Goal: Contribute content

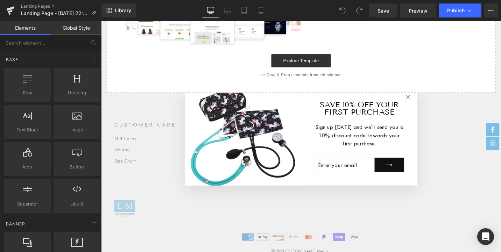
scroll to position [237, 0]
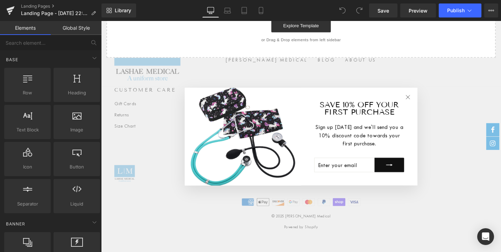
click at [431, 98] on icon "icon-X" at bounding box center [426, 102] width 10 height 10
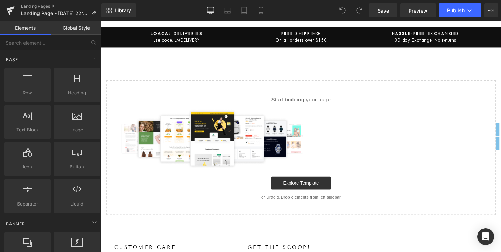
scroll to position [69, 0]
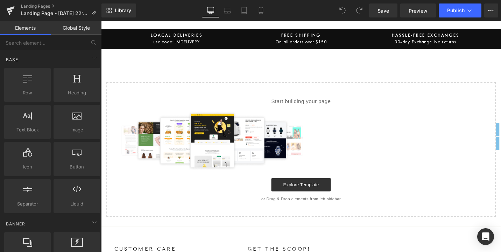
click at [323, 108] on p "Start building your page" at bounding box center [313, 106] width 390 height 8
click at [341, 156] on div at bounding box center [313, 147] width 390 height 63
click at [250, 169] on img at bounding box center [220, 147] width 204 height 63
click at [67, 123] on div at bounding box center [77, 119] width 42 height 16
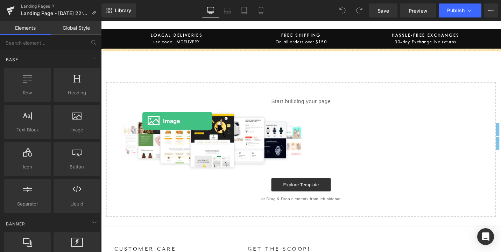
drag, startPoint x: 174, startPoint y: 139, endPoint x: 142, endPoint y: 124, distance: 35.9
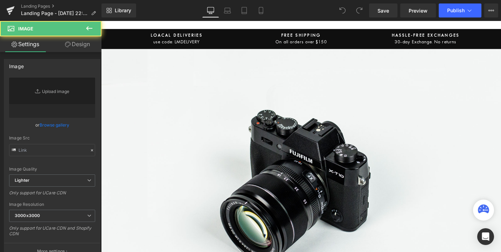
type input "//[DOMAIN_NAME][URL]"
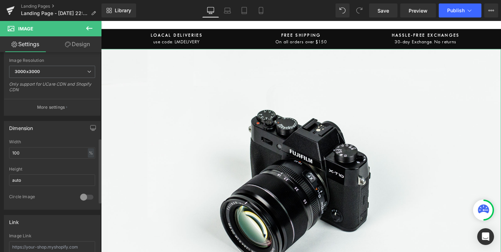
scroll to position [0, 0]
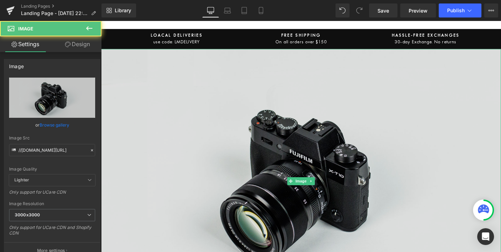
click at [177, 174] on img at bounding box center [313, 191] width 424 height 281
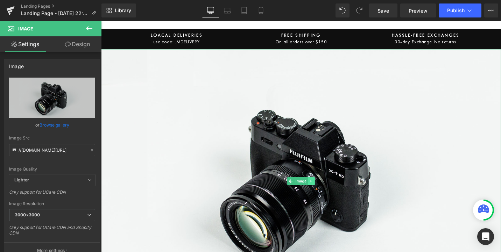
click at [323, 191] on icon at bounding box center [324, 191] width 4 height 4
click at [291, 191] on div "Image" at bounding box center [313, 191] width 424 height 281
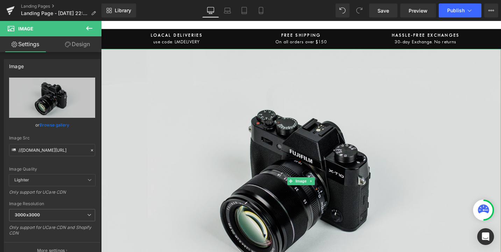
click at [121, 63] on img at bounding box center [313, 191] width 424 height 281
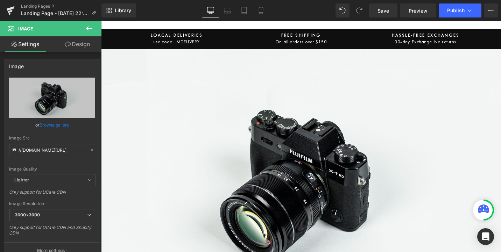
click at [85, 25] on icon at bounding box center [89, 28] width 8 height 8
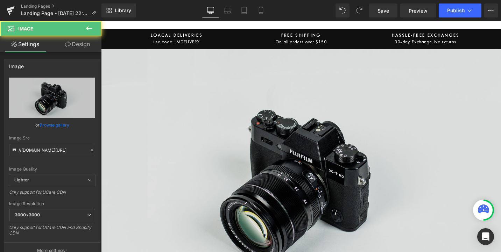
click at [132, 147] on img at bounding box center [313, 191] width 424 height 281
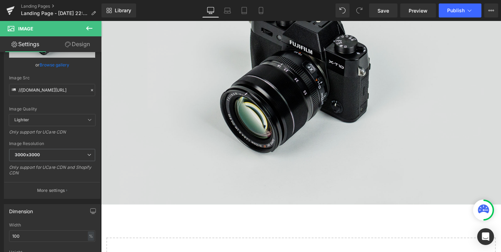
scroll to position [183, 0]
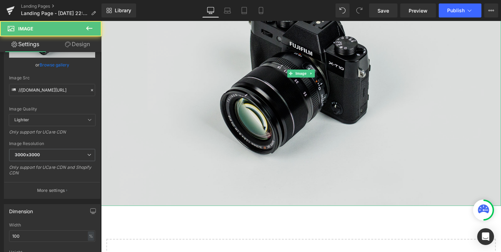
click at [388, 189] on img at bounding box center [313, 77] width 424 height 281
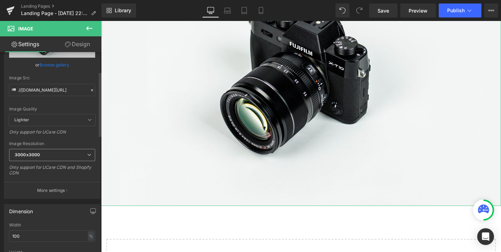
click at [78, 154] on span "3000x3000" at bounding box center [52, 155] width 86 height 12
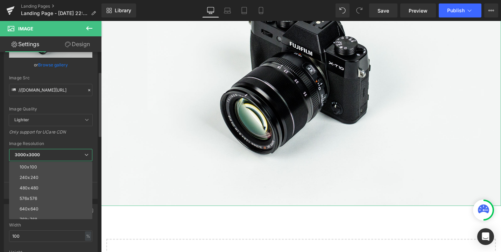
click at [78, 154] on span "3000x3000" at bounding box center [50, 155] width 83 height 12
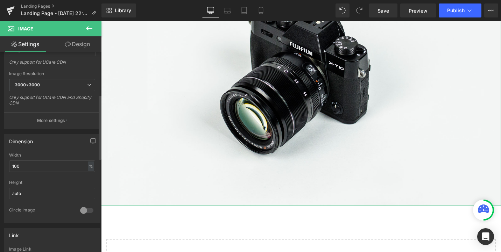
scroll to position [131, 0]
click at [88, 167] on div "%" at bounding box center [91, 165] width 6 height 9
click at [90, 188] on li "px" at bounding box center [90, 187] width 9 height 10
click at [88, 168] on div "px" at bounding box center [90, 165] width 7 height 9
click at [57, 201] on div "Height auto" at bounding box center [52, 193] width 86 height 27
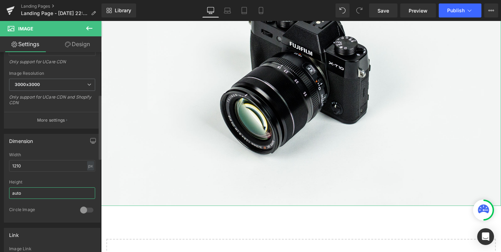
click at [57, 197] on input "auto" at bounding box center [52, 194] width 86 height 12
click at [89, 168] on div "px" at bounding box center [90, 165] width 7 height 9
click at [90, 177] on li "%" at bounding box center [90, 177] width 9 height 10
click at [23, 168] on input "100" at bounding box center [52, 166] width 86 height 12
type input "1"
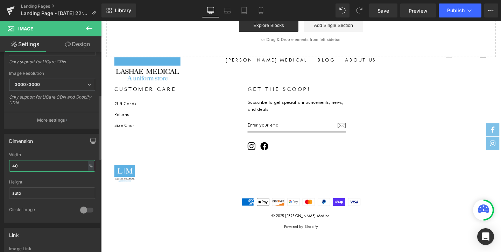
scroll to position [264, 0]
type input "40"
click at [64, 154] on div "Width" at bounding box center [52, 155] width 86 height 5
click at [50, 194] on input "auto" at bounding box center [52, 194] width 86 height 12
click at [52, 182] on div "Height" at bounding box center [52, 182] width 86 height 5
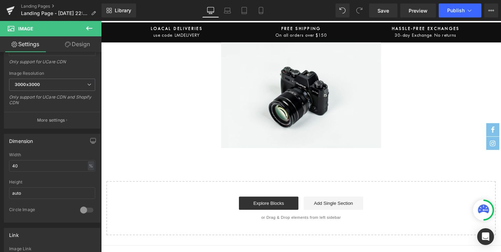
scroll to position [77, 0]
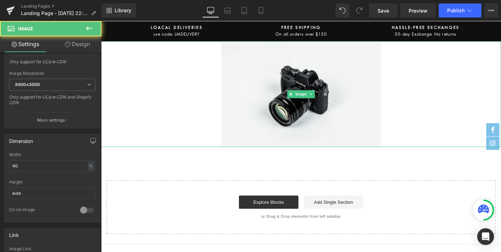
click at [146, 99] on div at bounding box center [313, 99] width 424 height 112
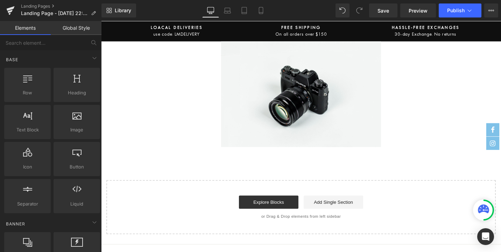
click at [234, 203] on div "Start building your page Explore Blocks Add Single Section or Drag & Drop eleme…" at bounding box center [312, 218] width 411 height 56
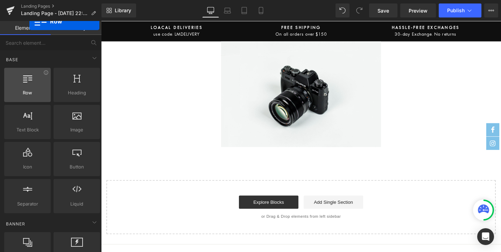
click at [29, 94] on span "Row" at bounding box center [27, 92] width 42 height 7
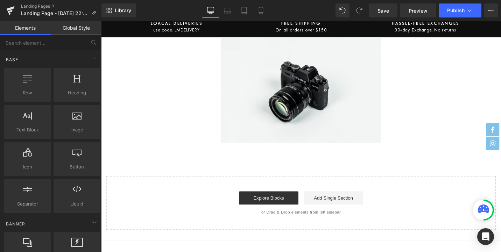
scroll to position [82, 0]
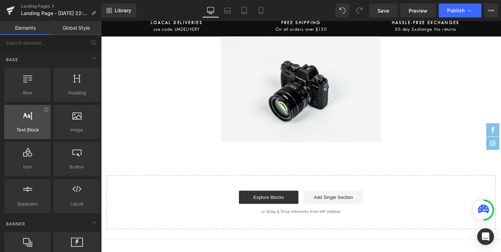
click at [27, 130] on span "Text Block" at bounding box center [27, 129] width 42 height 7
click at [198, 169] on div "Image Select your layout" at bounding box center [313, 139] width 424 height 205
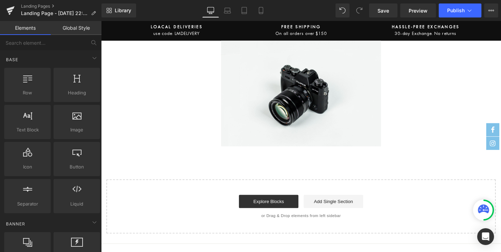
scroll to position [83, 0]
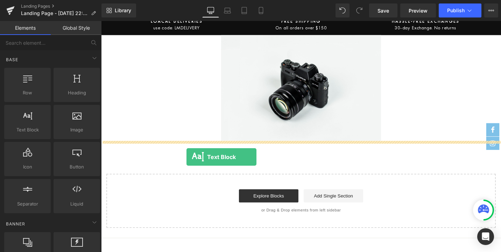
drag, startPoint x: 125, startPoint y: 150, endPoint x: 191, endPoint y: 165, distance: 67.2
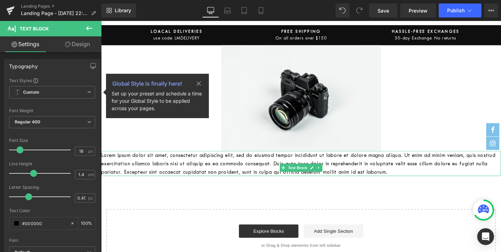
scroll to position [68, 0]
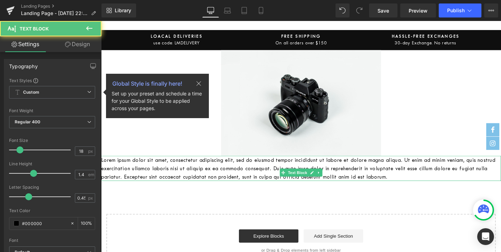
click at [141, 190] on p "Lorem ipsum dolor sit amet, consectetur adipiscing elit, sed do eiusmod tempor …" at bounding box center [313, 177] width 424 height 27
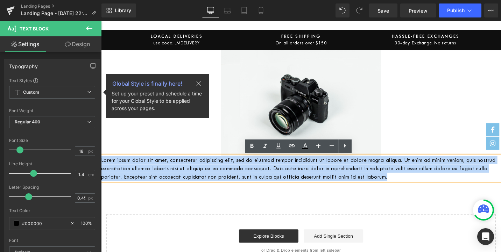
drag, startPoint x: 142, startPoint y: 194, endPoint x: 97, endPoint y: 163, distance: 54.1
click at [101, 163] on html "Skip to content icon-X Close menu HOME COLLECTIONS BOTTOMS KNIT TOPS MEN MAEVN …" at bounding box center [313, 221] width 424 height 536
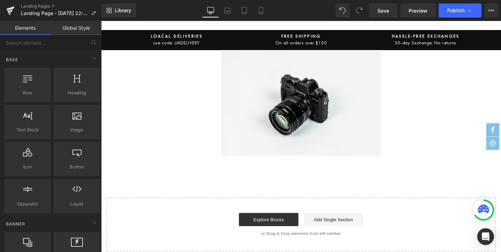
click at [137, 180] on div "Image Text Block Select your layout" at bounding box center [313, 159] width 424 height 214
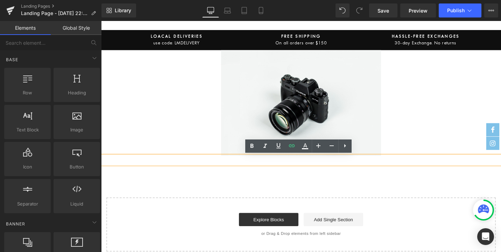
click at [141, 171] on p at bounding box center [313, 168] width 424 height 9
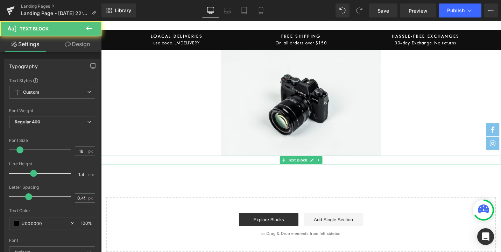
click at [112, 167] on p at bounding box center [313, 168] width 424 height 9
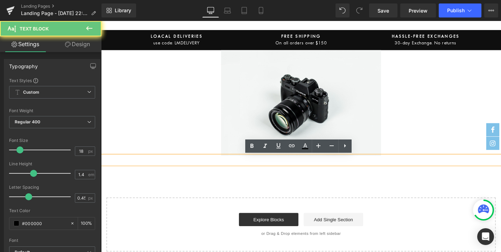
click at [112, 167] on p at bounding box center [313, 168] width 424 height 9
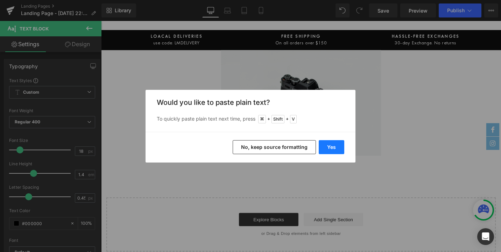
click at [332, 149] on button "Yes" at bounding box center [332, 147] width 26 height 14
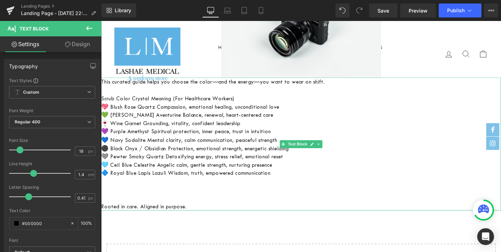
scroll to position [151, 0]
click at [102, 85] on div at bounding box center [102, 151] width 2 height 141
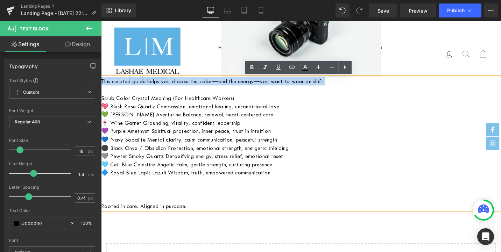
drag, startPoint x: 102, startPoint y: 85, endPoint x: 375, endPoint y: 86, distance: 273.1
click at [375, 86] on p "This curated guide helps you choose the color—and the energy—you want to wear o…" at bounding box center [313, 85] width 424 height 9
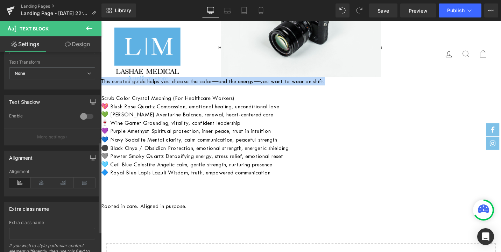
scroll to position [206, 0]
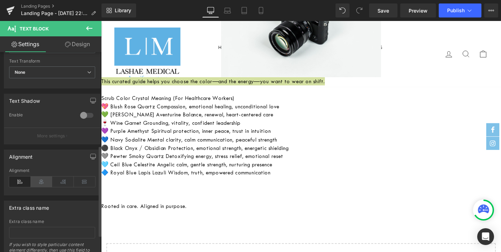
click at [42, 181] on icon at bounding box center [42, 182] width 22 height 11
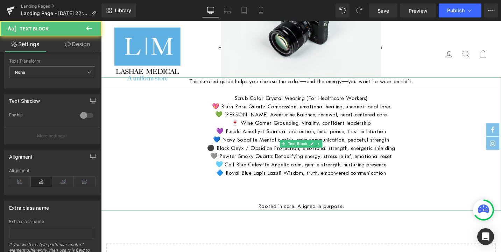
click at [167, 179] on p "🔷 Royal Blue Lapis Lazuli Wisdom, truth, empowered communication" at bounding box center [313, 182] width 424 height 9
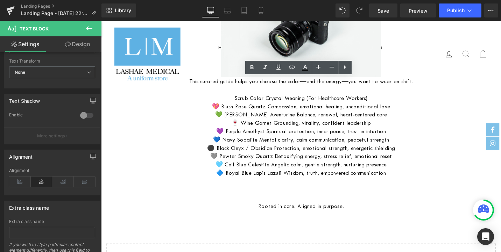
click at [413, 18] on div "Library Desktop Desktop Laptop Tablet Mobile Save Preview Publish Scheduled Upg…" at bounding box center [302, 10] width 400 height 21
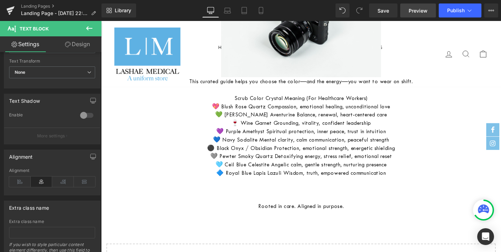
click at [416, 11] on span "Preview" at bounding box center [418, 10] width 19 height 7
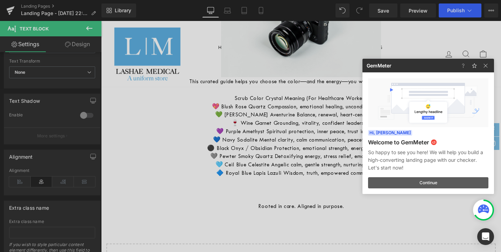
click at [452, 185] on button "Continue" at bounding box center [428, 183] width 120 height 11
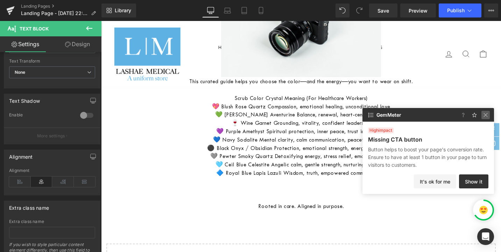
click at [488, 117] on img at bounding box center [486, 115] width 8 height 8
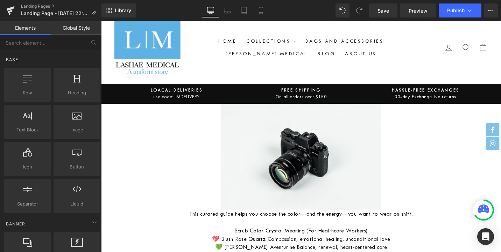
scroll to position [8, 0]
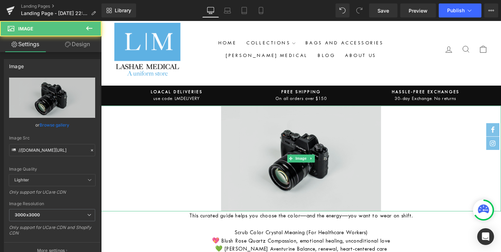
click at [327, 159] on img at bounding box center [312, 167] width 169 height 112
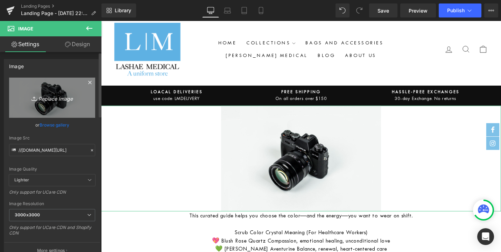
click at [56, 94] on icon "Replace Image" at bounding box center [52, 97] width 56 height 9
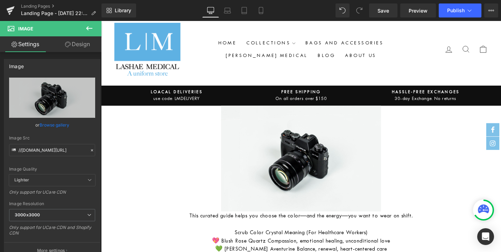
type input "C:\fakepath\Crystal-Bracelet-8mm-Genuine-Stacking-Gemstone-Bracelets-Crystal-Br…"
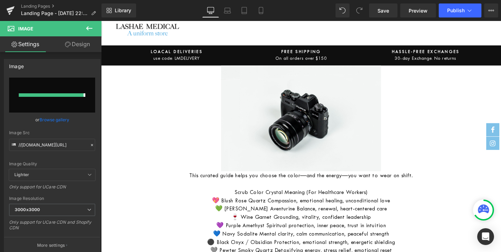
type input "[URL][DOMAIN_NAME][PERSON_NAME][US_STATE]"
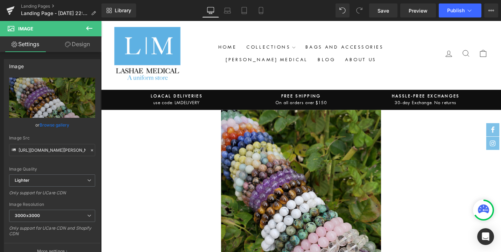
scroll to position [0, 0]
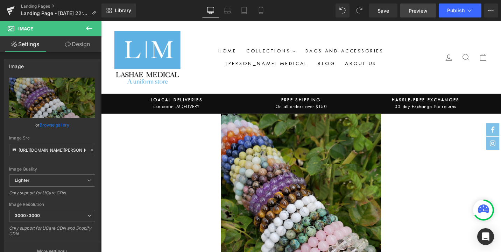
click at [417, 10] on span "Preview" at bounding box center [418, 10] width 19 height 7
click at [391, 11] on link "Save" at bounding box center [383, 11] width 28 height 14
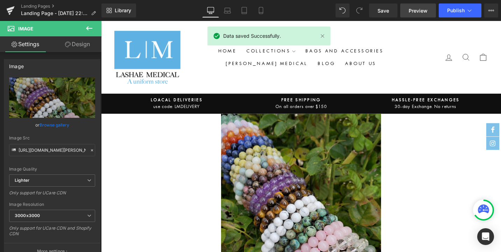
click at [414, 8] on span "Preview" at bounding box center [418, 10] width 19 height 7
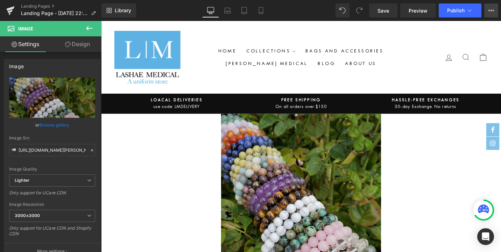
click at [487, 9] on button "Upgrade Plan View Live Page View with current Template Save Template to Library…" at bounding box center [492, 11] width 14 height 14
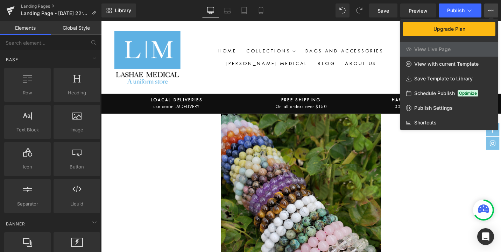
click at [424, 155] on div at bounding box center [301, 136] width 400 height 231
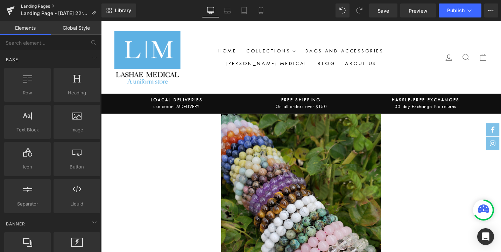
click at [42, 6] on link "Landing Pages" at bounding box center [61, 7] width 81 height 6
